Goal: Complete application form

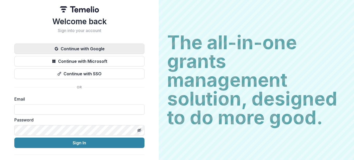
click at [78, 50] on button "Continue with Google" at bounding box center [79, 48] width 130 height 10
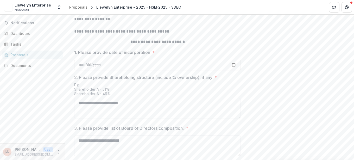
scroll to position [270, 0]
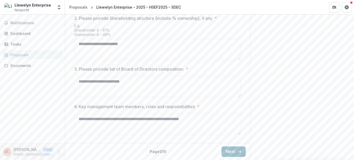
click at [233, 147] on button "Next" at bounding box center [234, 151] width 24 height 10
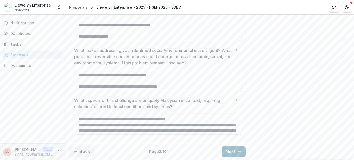
click at [233, 147] on button "Next" at bounding box center [234, 151] width 24 height 10
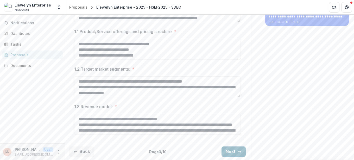
click at [233, 147] on button "Next" at bounding box center [234, 151] width 24 height 10
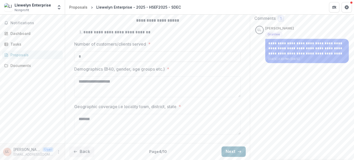
click at [233, 147] on button "Next" at bounding box center [234, 151] width 24 height 10
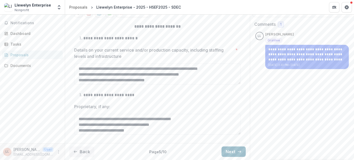
scroll to position [109, 0]
click at [233, 147] on button "Next" at bounding box center [234, 151] width 24 height 10
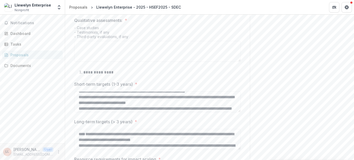
scroll to position [341, 0]
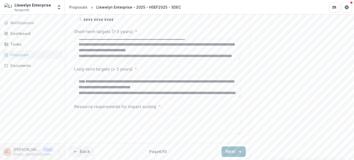
click at [233, 153] on button "Next" at bounding box center [234, 151] width 24 height 10
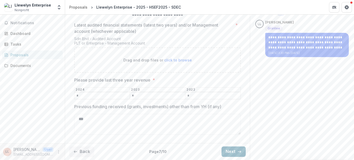
scroll to position [120, 0]
click at [233, 153] on button "Next" at bounding box center [234, 151] width 24 height 10
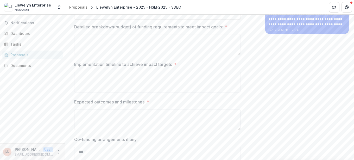
type input "*********"
